Goal: Obtain resource: Download file/media

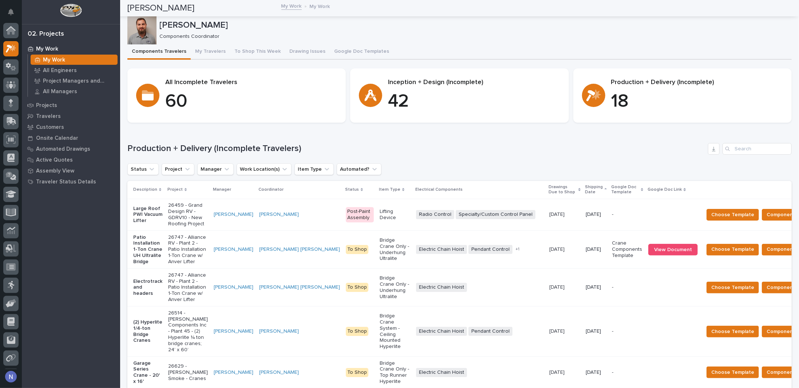
scroll to position [18, 0]
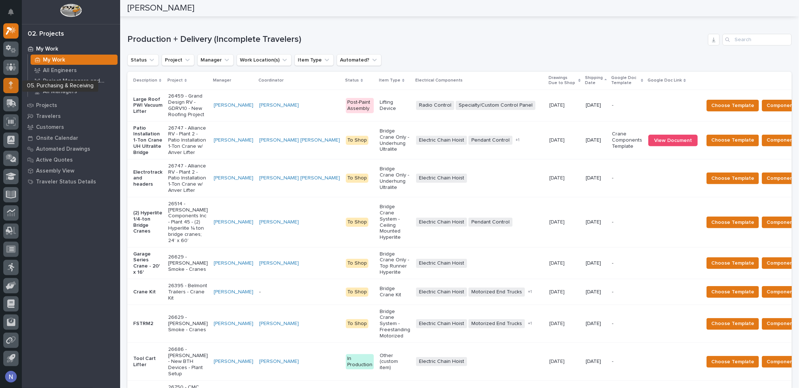
click at [8, 86] on div at bounding box center [10, 85] width 15 height 15
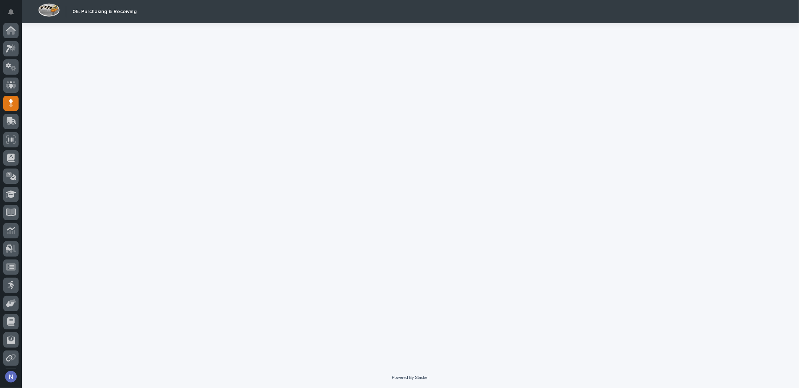
scroll to position [18, 0]
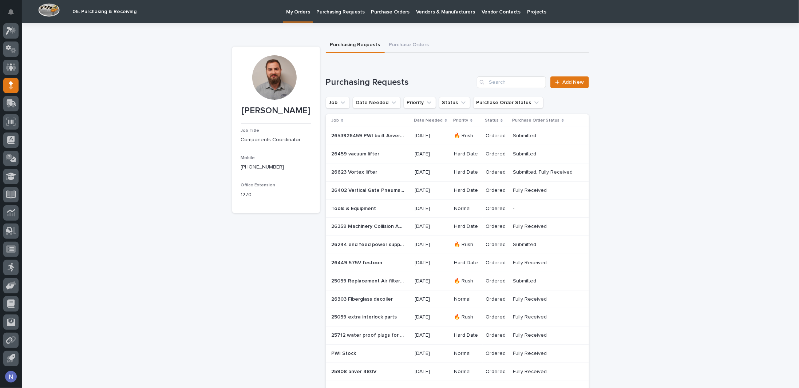
click at [387, 157] on div "26459 vacuum lifter 26459 vacuum lifter" at bounding box center [371, 154] width 78 height 12
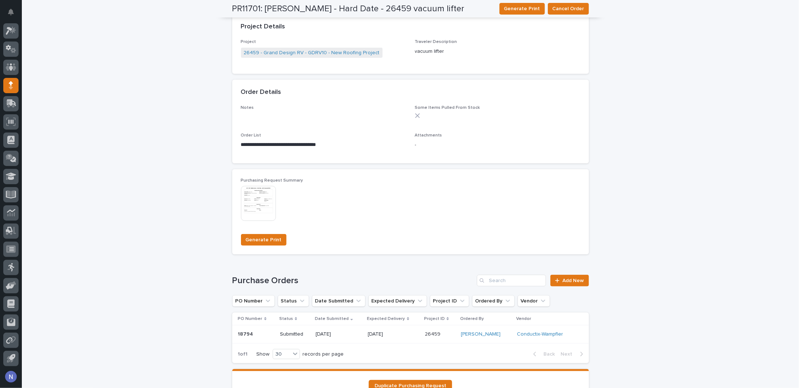
scroll to position [461, 0]
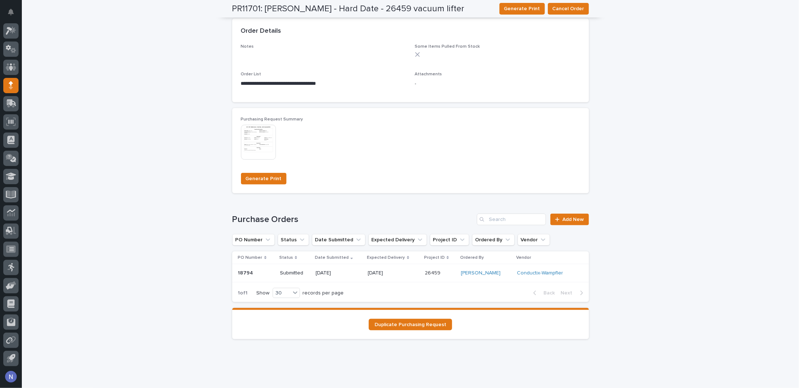
click at [365, 279] on td "[DATE]" at bounding box center [339, 273] width 52 height 18
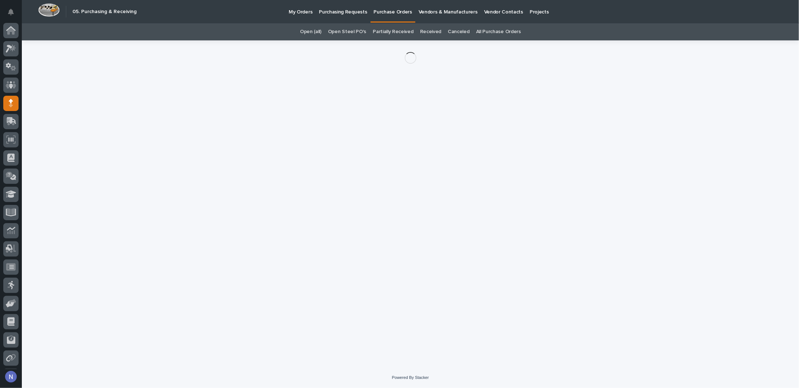
scroll to position [18, 0]
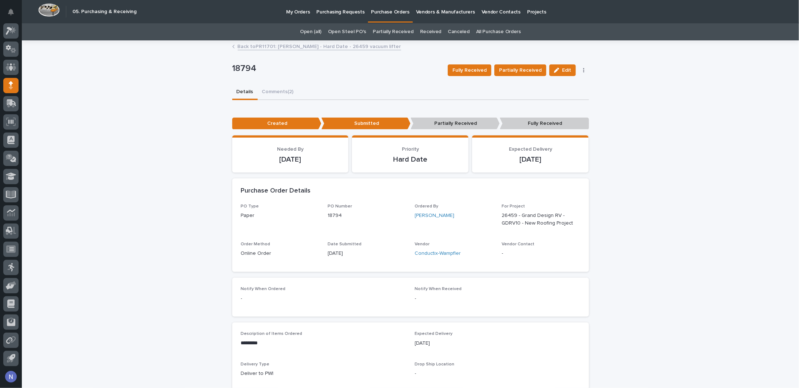
click at [379, 252] on p "[DATE]" at bounding box center [367, 254] width 78 height 8
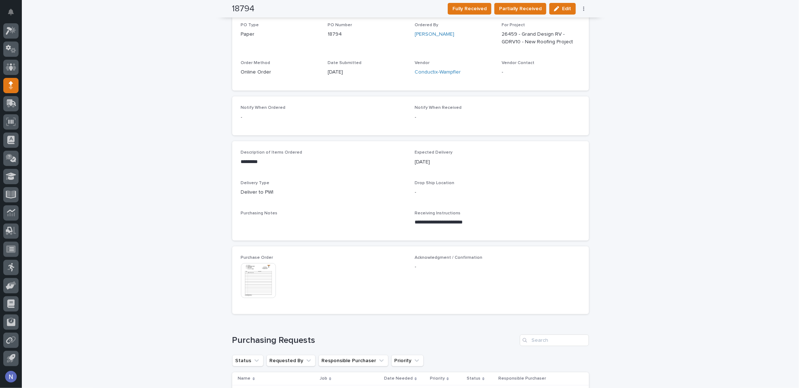
scroll to position [182, 0]
click at [249, 280] on img at bounding box center [258, 280] width 35 height 35
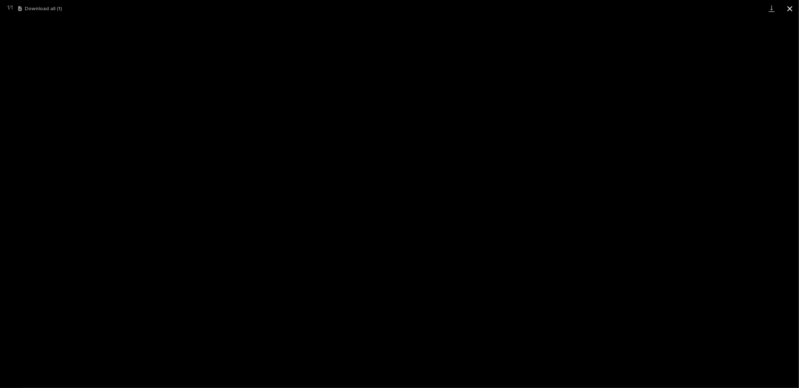
click at [790, 7] on button "Close gallery" at bounding box center [790, 8] width 18 height 17
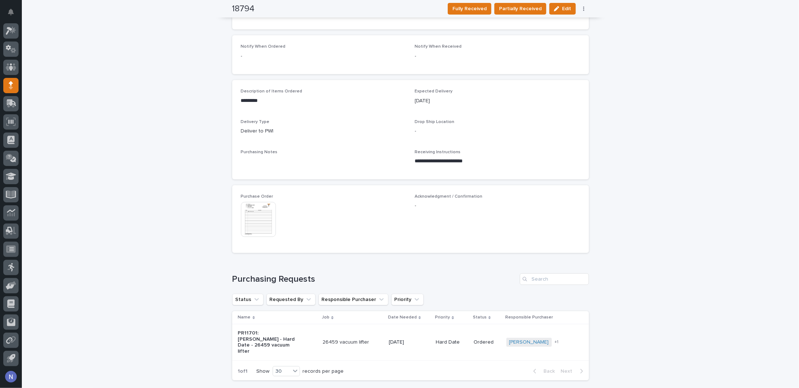
scroll to position [291, 0]
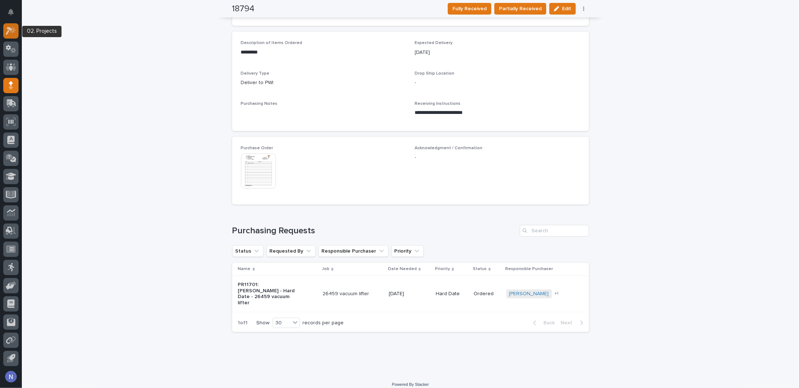
click at [17, 28] on div at bounding box center [10, 30] width 15 height 15
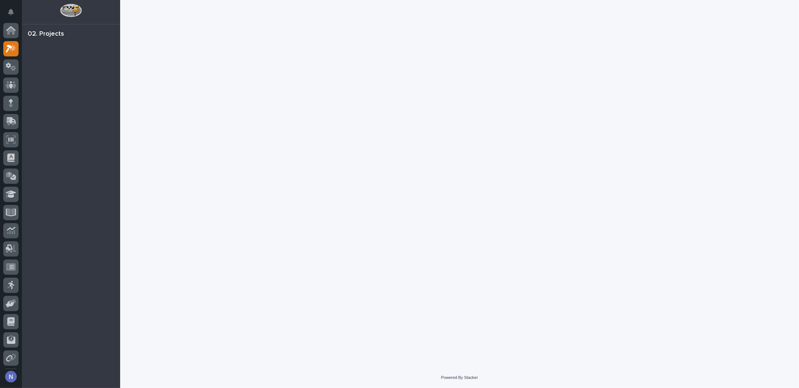
scroll to position [18, 0]
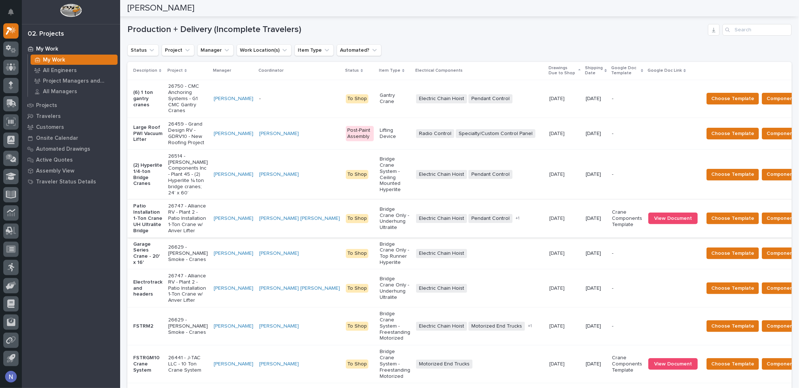
scroll to position [121, 0]
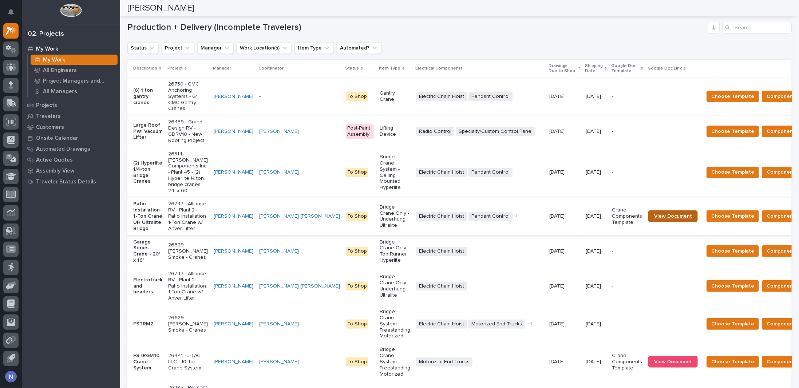
click at [654, 219] on span "View Document" at bounding box center [673, 216] width 38 height 5
click at [585, 70] on p "Shipping Date" at bounding box center [594, 68] width 18 height 13
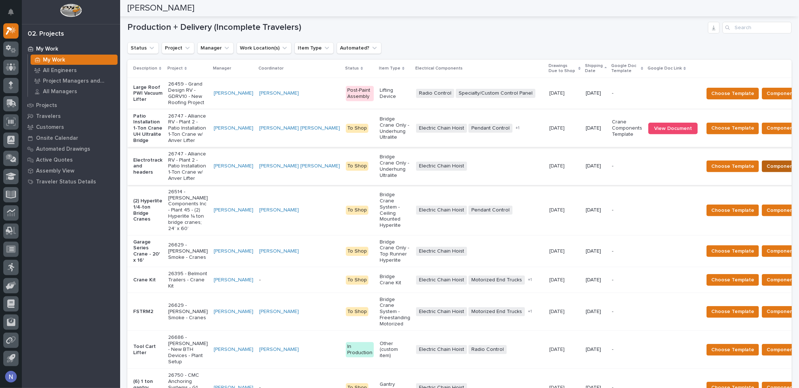
click at [767, 171] on span "Components Complete" at bounding box center [795, 166] width 56 height 9
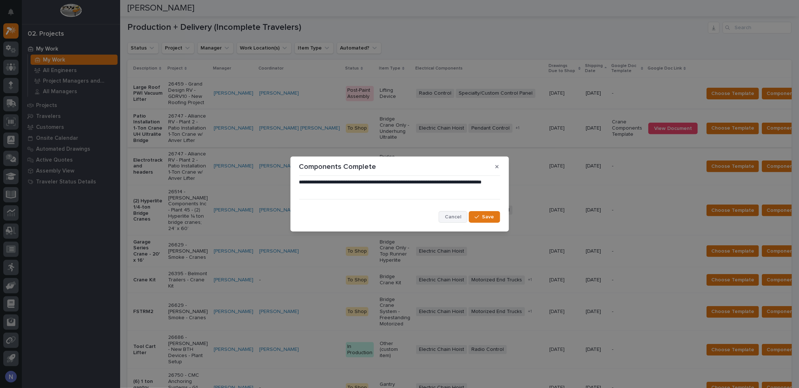
click at [457, 217] on span "Cancel" at bounding box center [453, 217] width 16 height 7
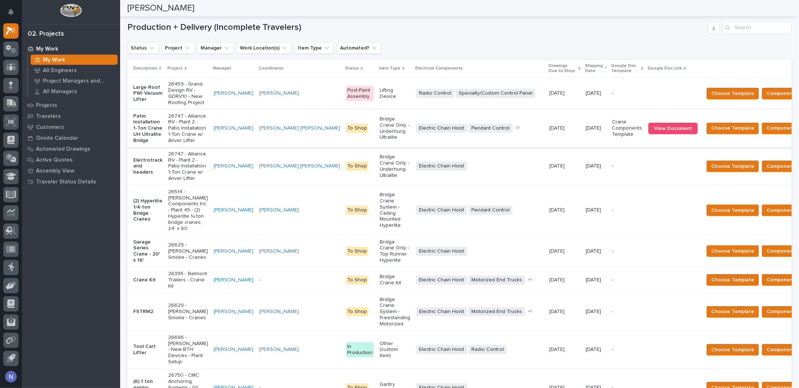
click at [343, 182] on td "To Shop" at bounding box center [360, 166] width 34 height 38
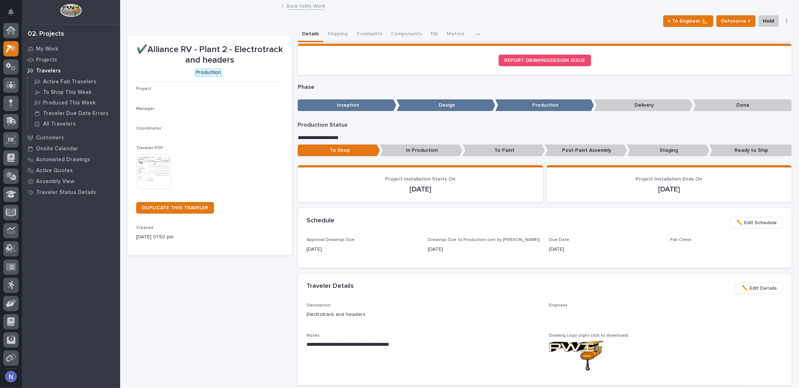
scroll to position [18, 0]
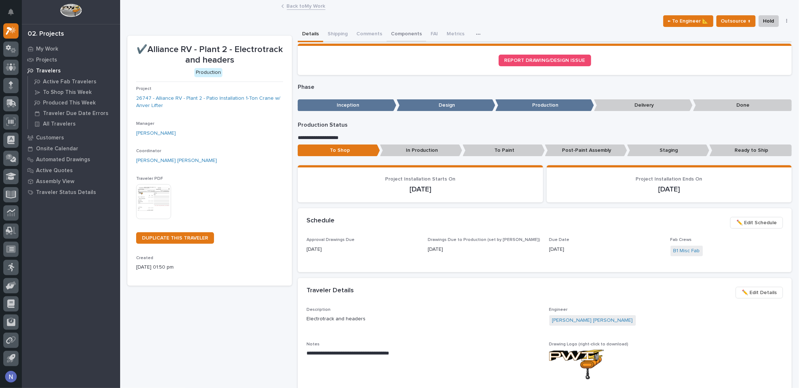
click at [405, 35] on button "Components" at bounding box center [407, 34] width 40 height 15
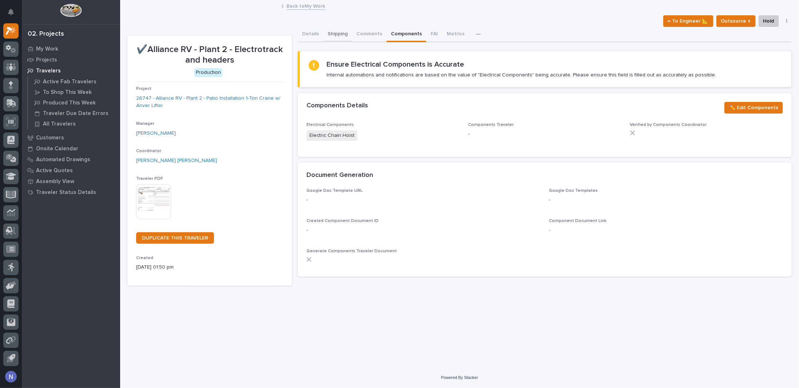
click at [339, 30] on button "Shipping" at bounding box center [337, 34] width 29 height 15
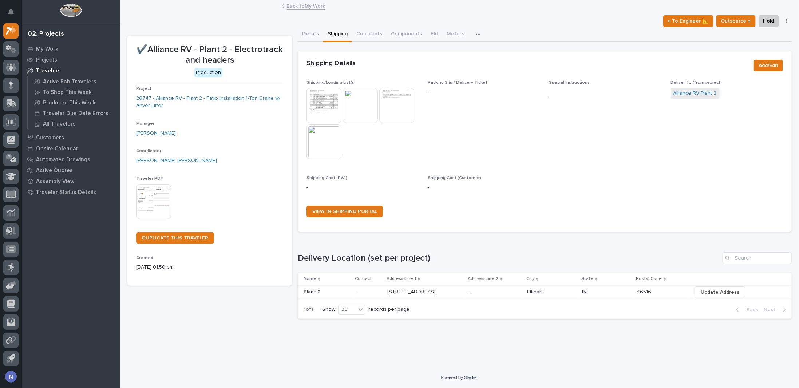
click at [335, 104] on img at bounding box center [324, 105] width 35 height 35
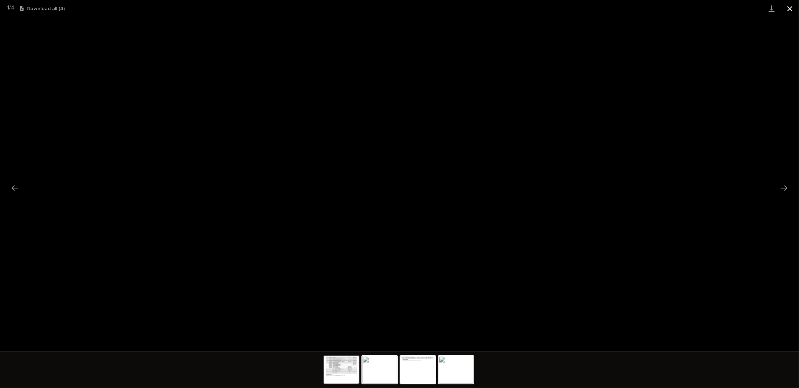
click at [786, 10] on button "Close gallery" at bounding box center [790, 8] width 18 height 17
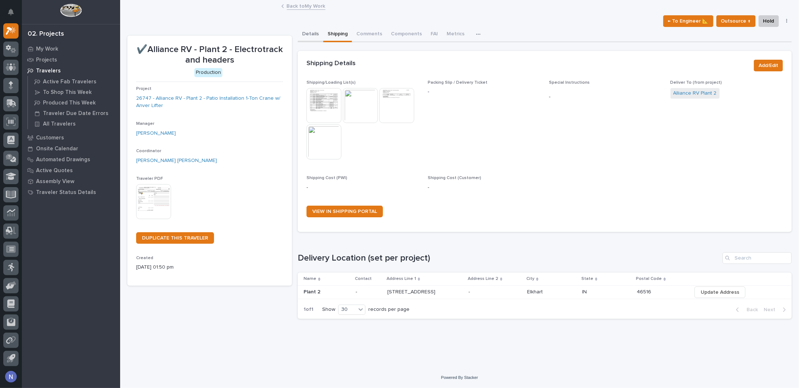
click at [308, 32] on button "Details" at bounding box center [310, 34] width 25 height 15
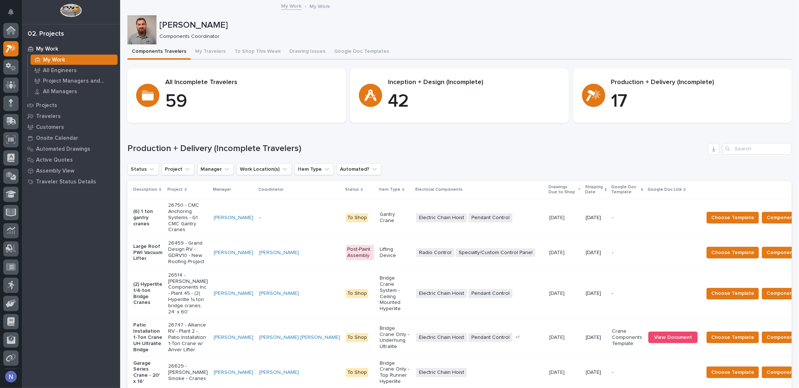
scroll to position [18, 0]
click at [585, 190] on p "Shipping Date" at bounding box center [594, 189] width 18 height 13
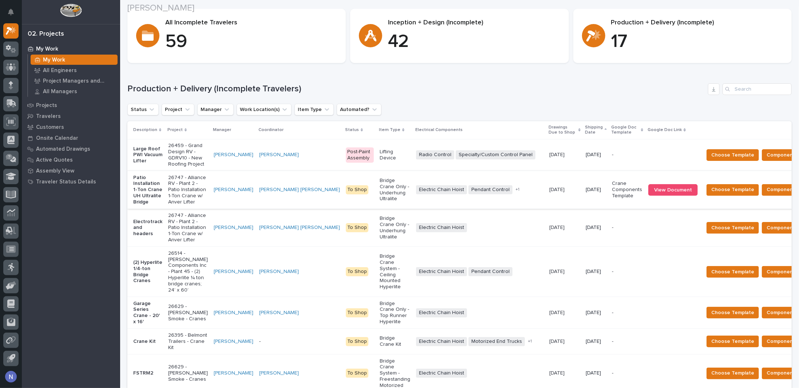
scroll to position [60, 0]
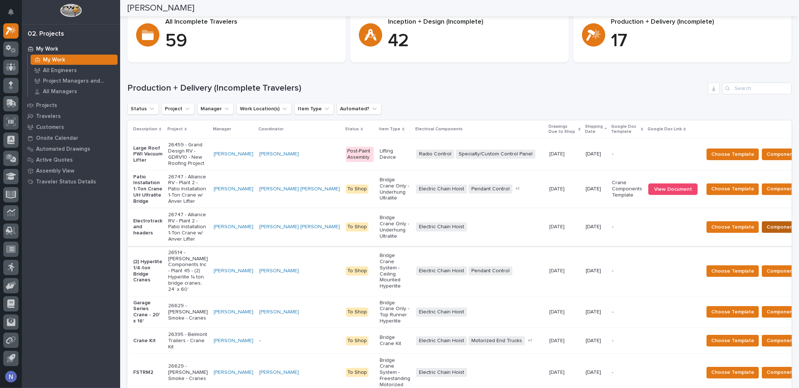
click at [767, 232] on span "Components Complete" at bounding box center [795, 227] width 56 height 9
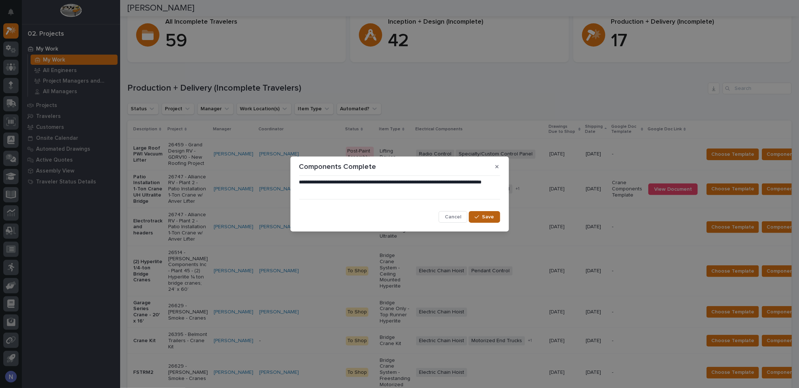
click at [488, 221] on button "Save" at bounding box center [484, 217] width 31 height 12
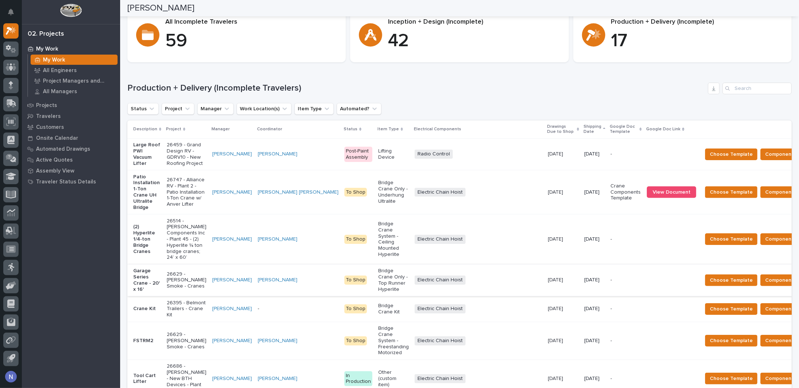
scroll to position [146, 0]
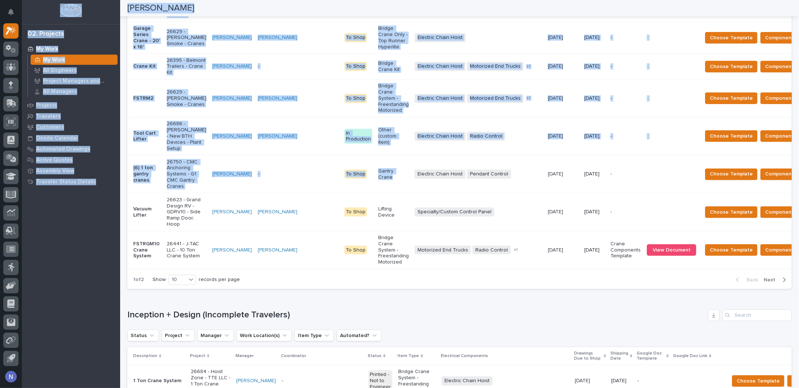
drag, startPoint x: 278, startPoint y: 405, endPoint x: 210, endPoint y: 405, distance: 67.7
click at [210, 388] on html "My Settings Log Out 02. Projects My Work My Work All Engineers Project Managers…" at bounding box center [399, 194] width 799 height 388
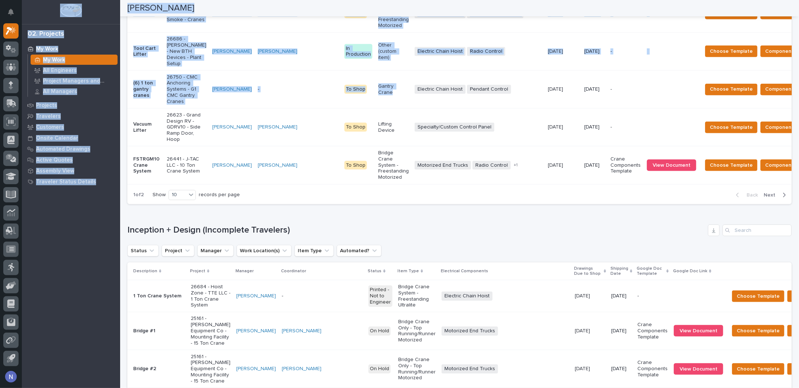
click at [452, 257] on div "Status Project Manager Work Location(s) Item Type Automated?" at bounding box center [459, 251] width 664 height 12
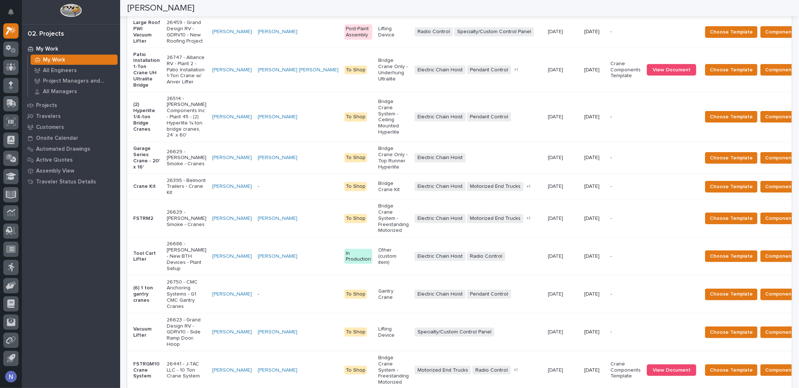
scroll to position [157, 0]
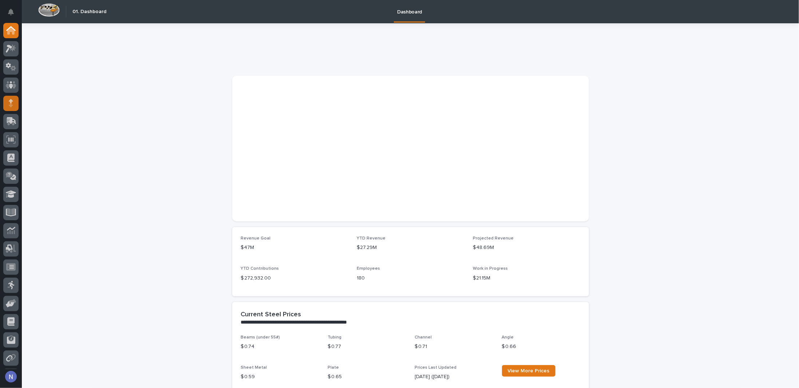
click at [8, 104] on div at bounding box center [10, 103] width 15 height 15
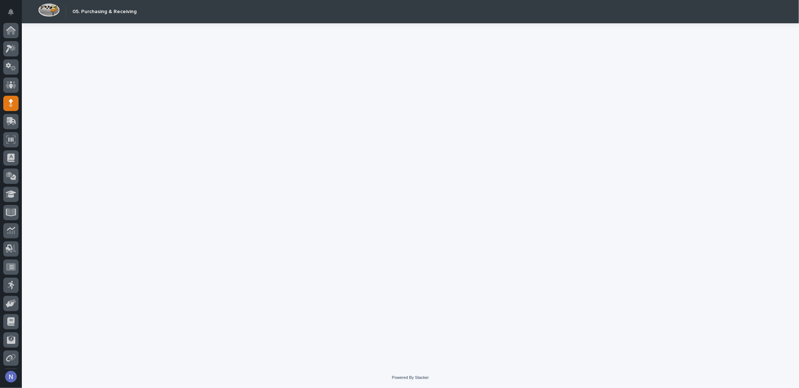
scroll to position [18, 0]
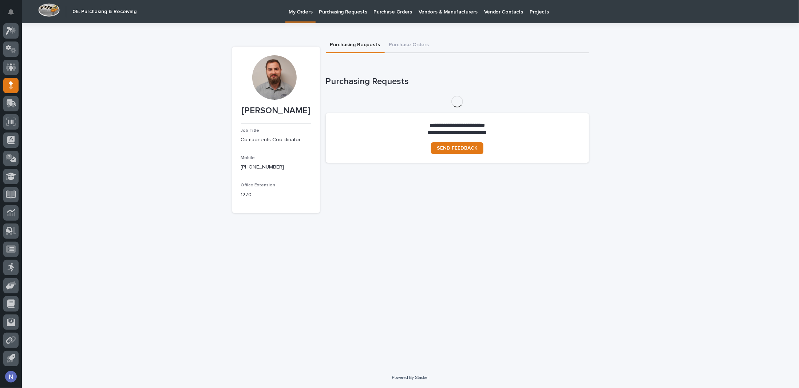
click at [347, 17] on link "Purchasing Requests" at bounding box center [343, 11] width 55 height 23
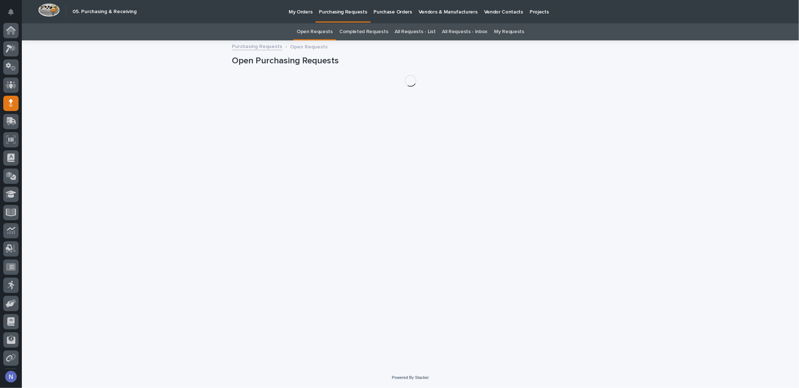
scroll to position [18, 0]
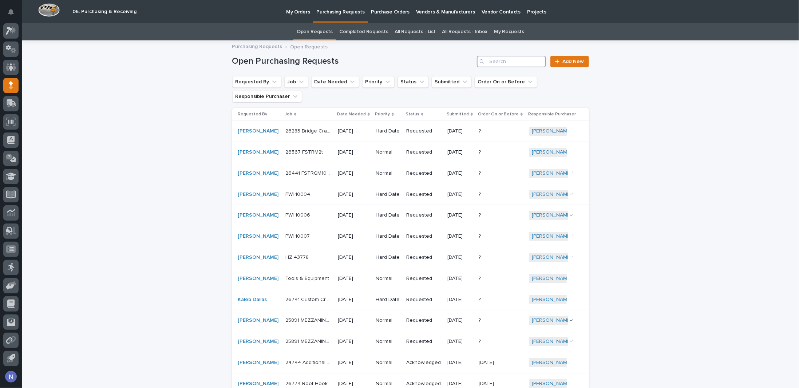
click at [520, 56] on input "Search" at bounding box center [511, 62] width 69 height 12
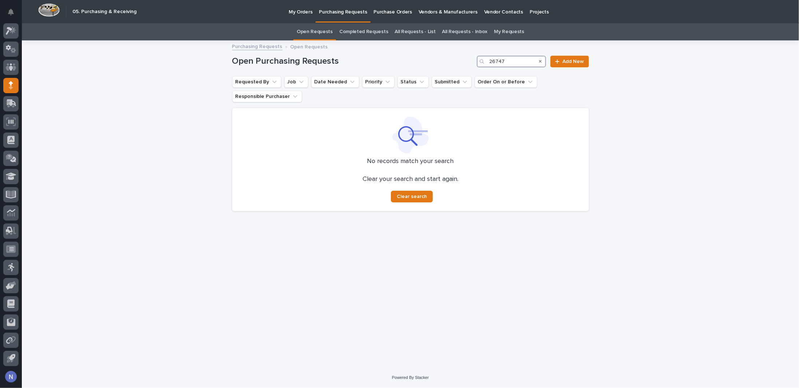
type input "26747"
click at [414, 35] on link "All Requests - List" at bounding box center [415, 31] width 41 height 17
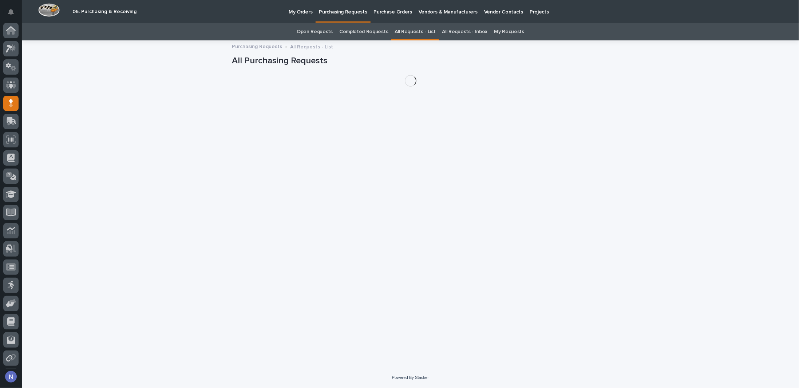
scroll to position [18, 0]
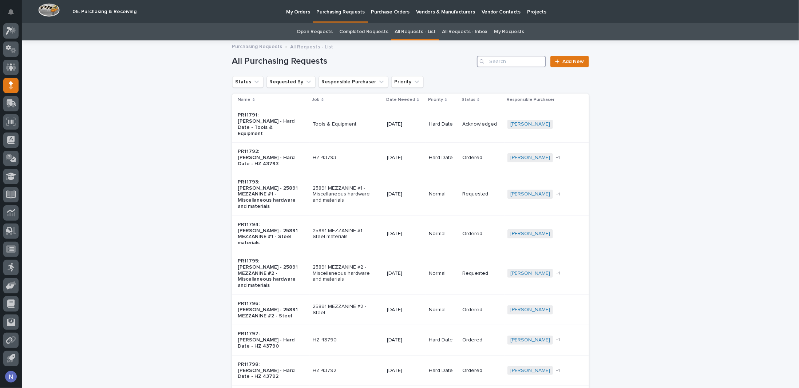
click at [522, 60] on input "Search" at bounding box center [511, 62] width 69 height 12
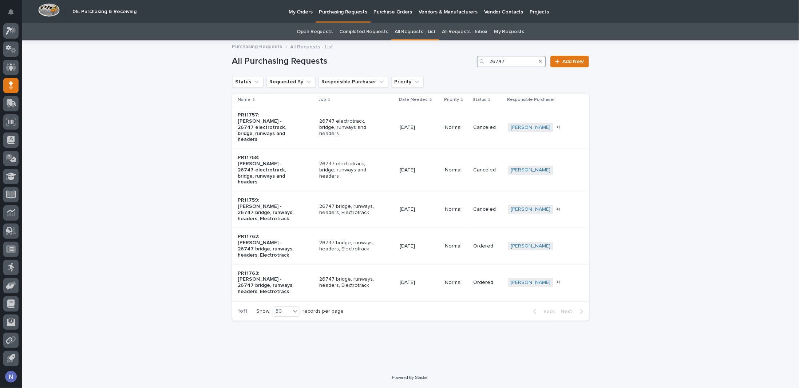
type input "26747"
click at [388, 264] on td "26747 bridge, runways, headers, Electrotrack" at bounding box center [356, 282] width 81 height 36
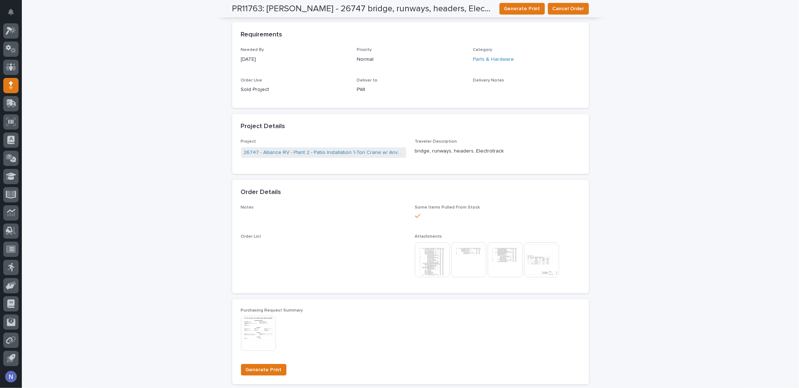
scroll to position [255, 0]
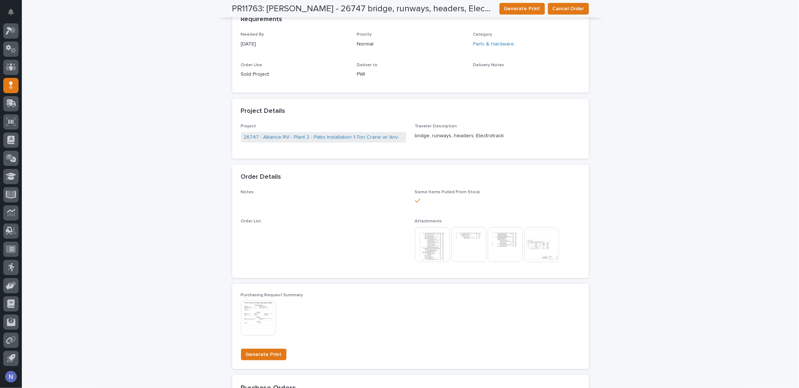
click at [428, 245] on img at bounding box center [432, 244] width 35 height 35
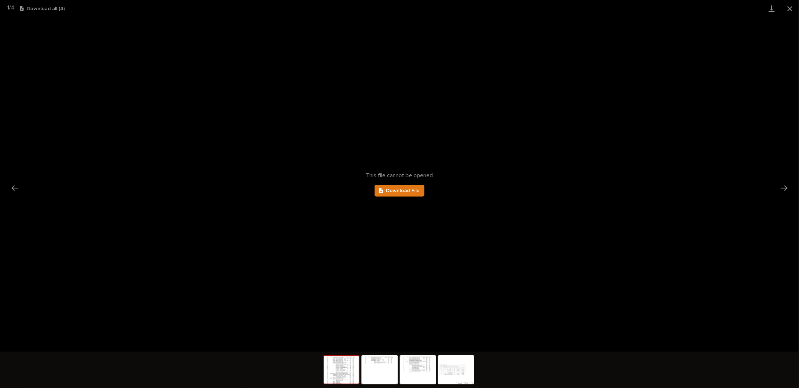
click at [409, 198] on div "This file cannot be opened Download File" at bounding box center [399, 184] width 799 height 335
click at [409, 195] on link "Download File" at bounding box center [400, 191] width 50 height 12
click at [380, 370] on img at bounding box center [379, 370] width 35 height 28
click at [423, 376] on img at bounding box center [417, 370] width 35 height 28
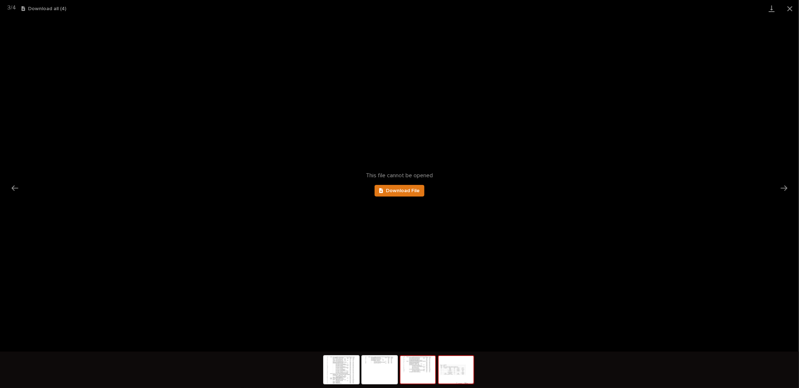
click at [441, 376] on img at bounding box center [456, 370] width 35 height 28
click at [420, 371] on img at bounding box center [417, 370] width 35 height 28
click at [791, 8] on button "Close gallery" at bounding box center [790, 8] width 18 height 17
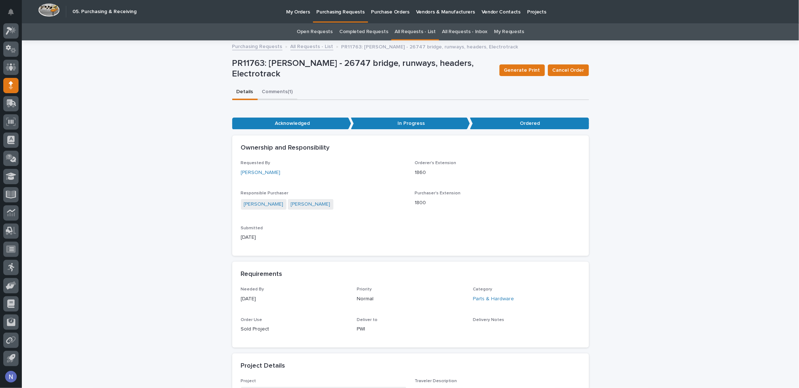
click at [273, 90] on button "Comments (1)" at bounding box center [278, 92] width 40 height 15
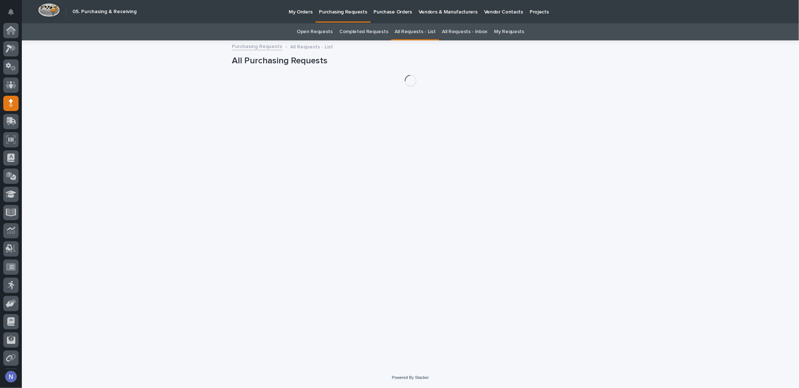
scroll to position [18, 0]
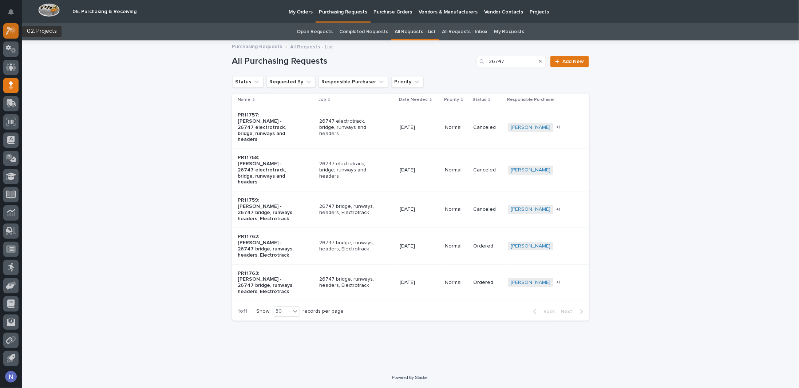
click at [12, 29] on icon at bounding box center [11, 31] width 11 height 8
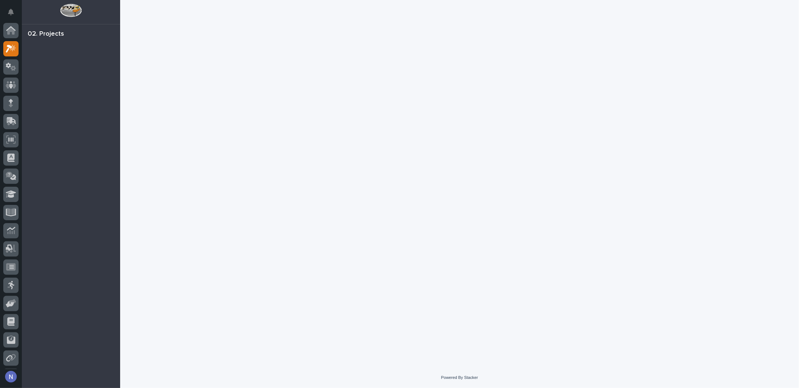
scroll to position [18, 0]
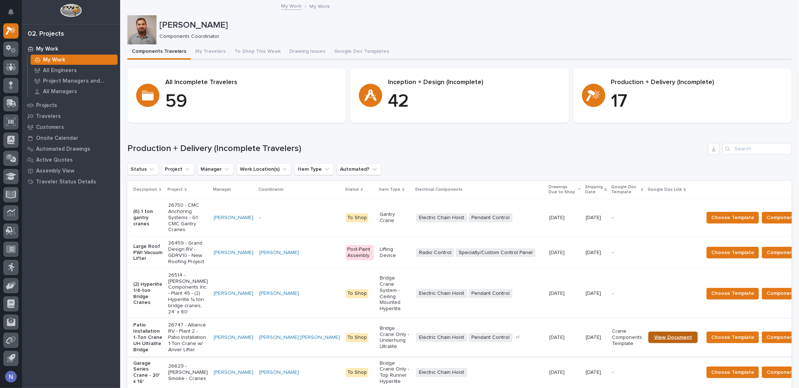
click at [648, 343] on link "View Document" at bounding box center [673, 338] width 50 height 12
